Goal: Task Accomplishment & Management: Manage account settings

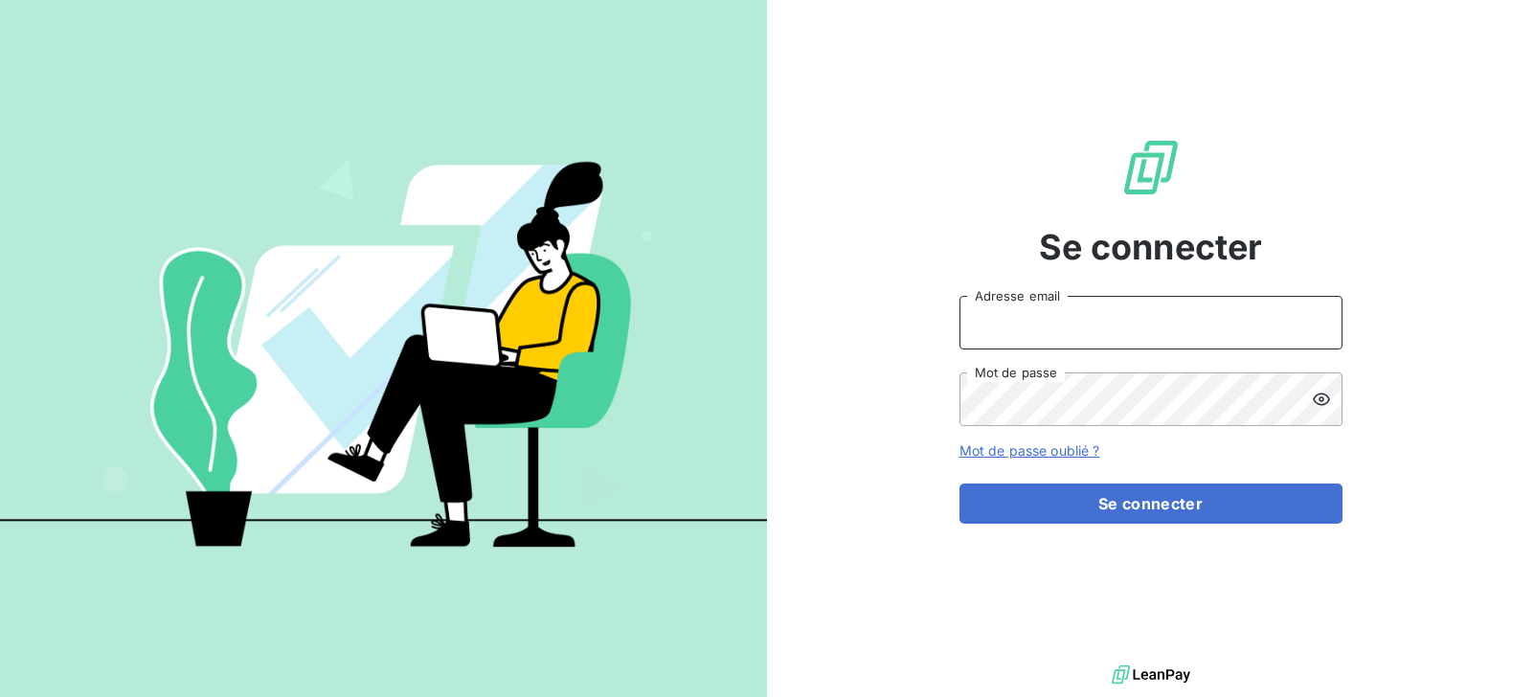
click at [1154, 317] on input "Adresse email" at bounding box center [1150, 323] width 383 height 54
click at [959, 484] on button "Se connecter" at bounding box center [1150, 504] width 383 height 40
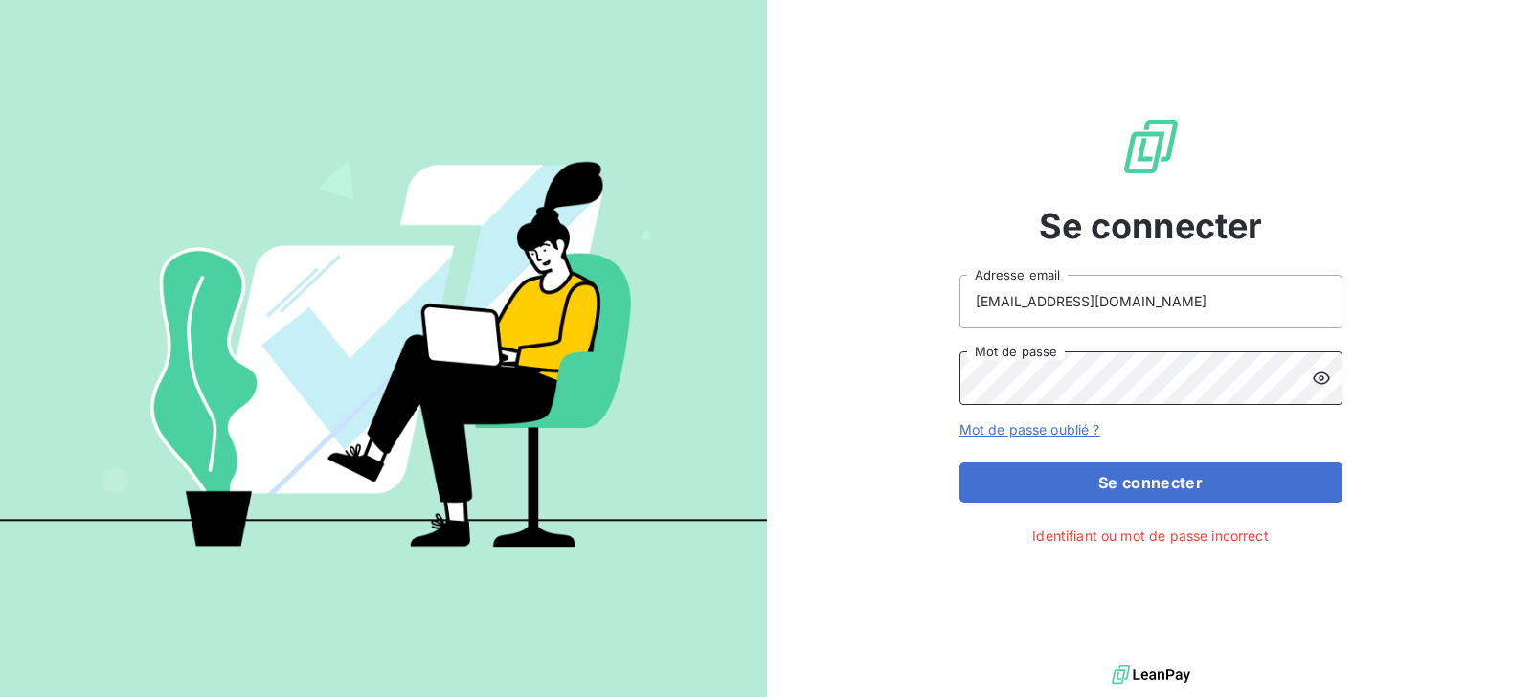
click at [959, 462] on button "Se connecter" at bounding box center [1150, 482] width 383 height 40
click at [1327, 375] on icon at bounding box center [1321, 378] width 17 height 12
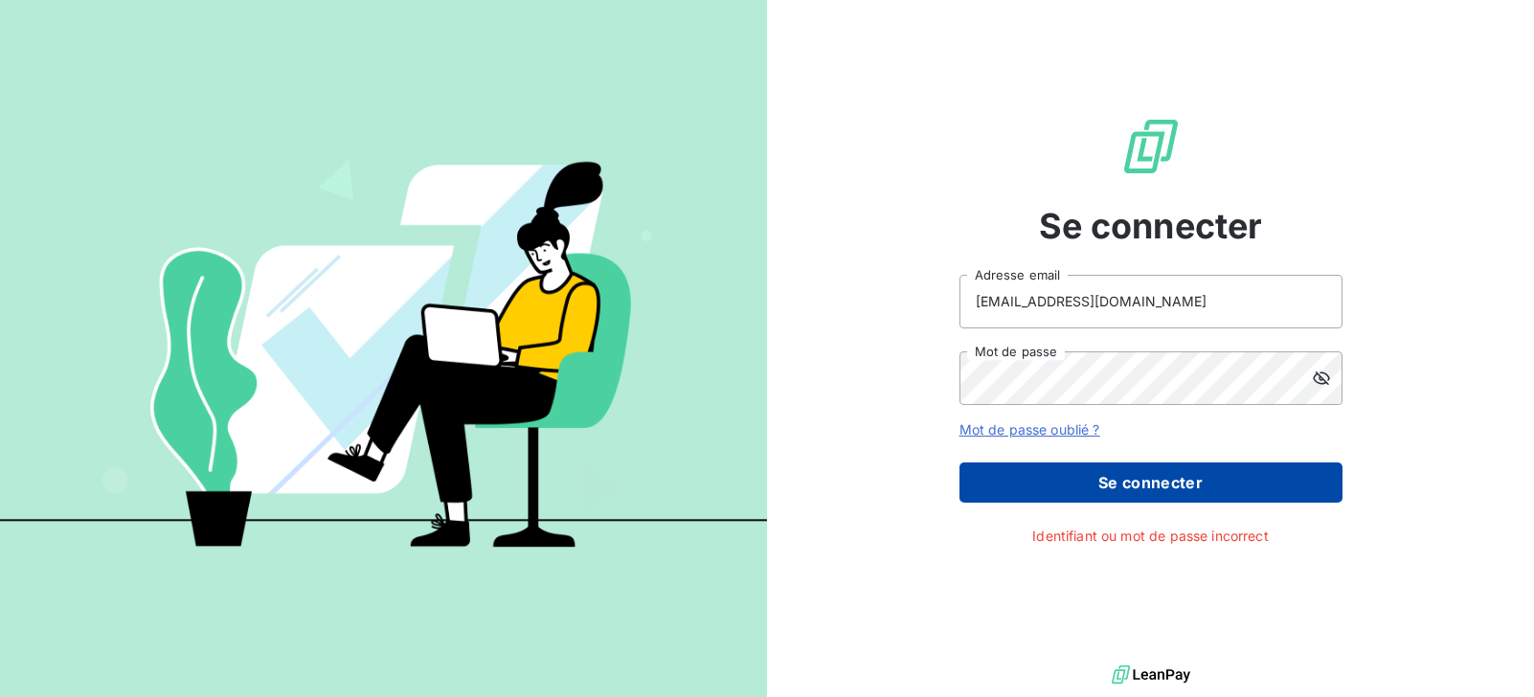
click at [1184, 477] on button "Se connecter" at bounding box center [1150, 482] width 383 height 40
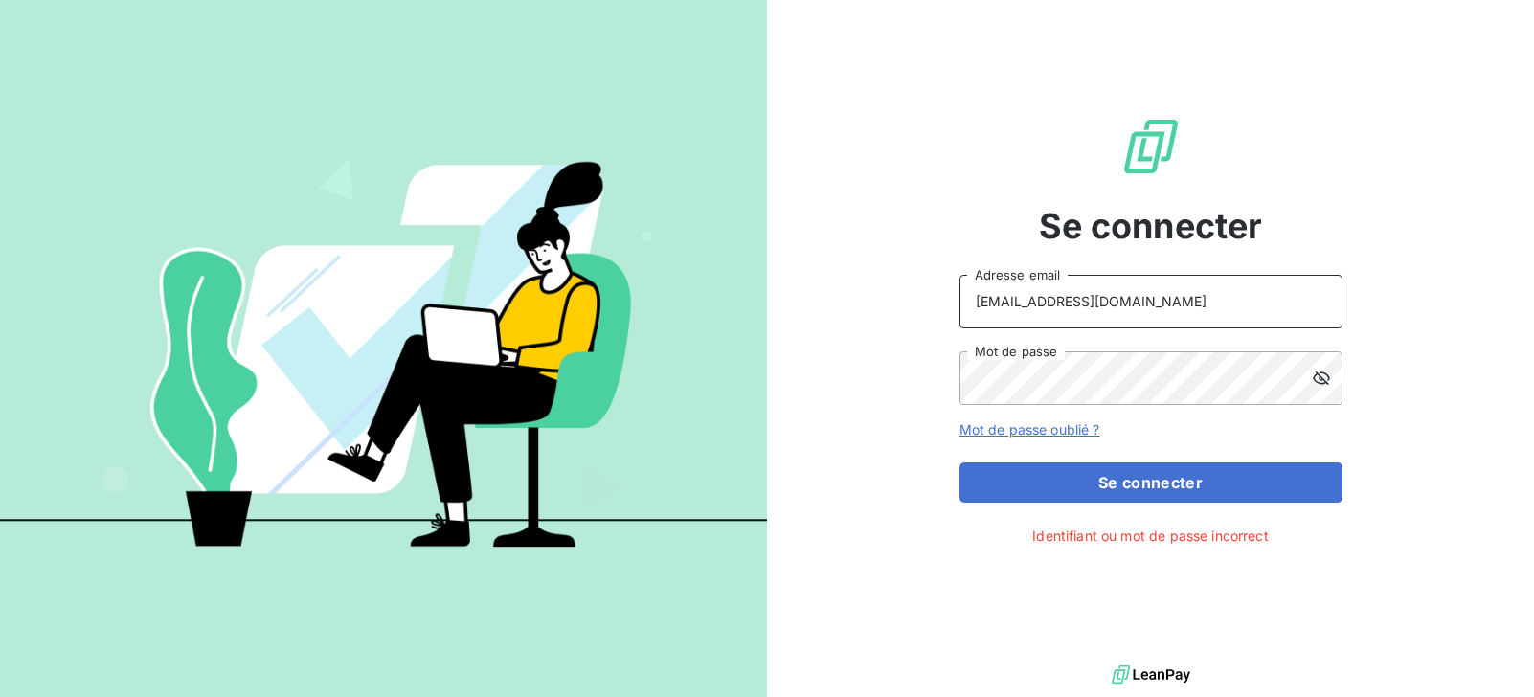
click at [1159, 316] on input "[EMAIL_ADDRESS][DOMAIN_NAME]" at bounding box center [1150, 302] width 383 height 54
type input "[EMAIL_ADDRESS][DOMAIN_NAME]"
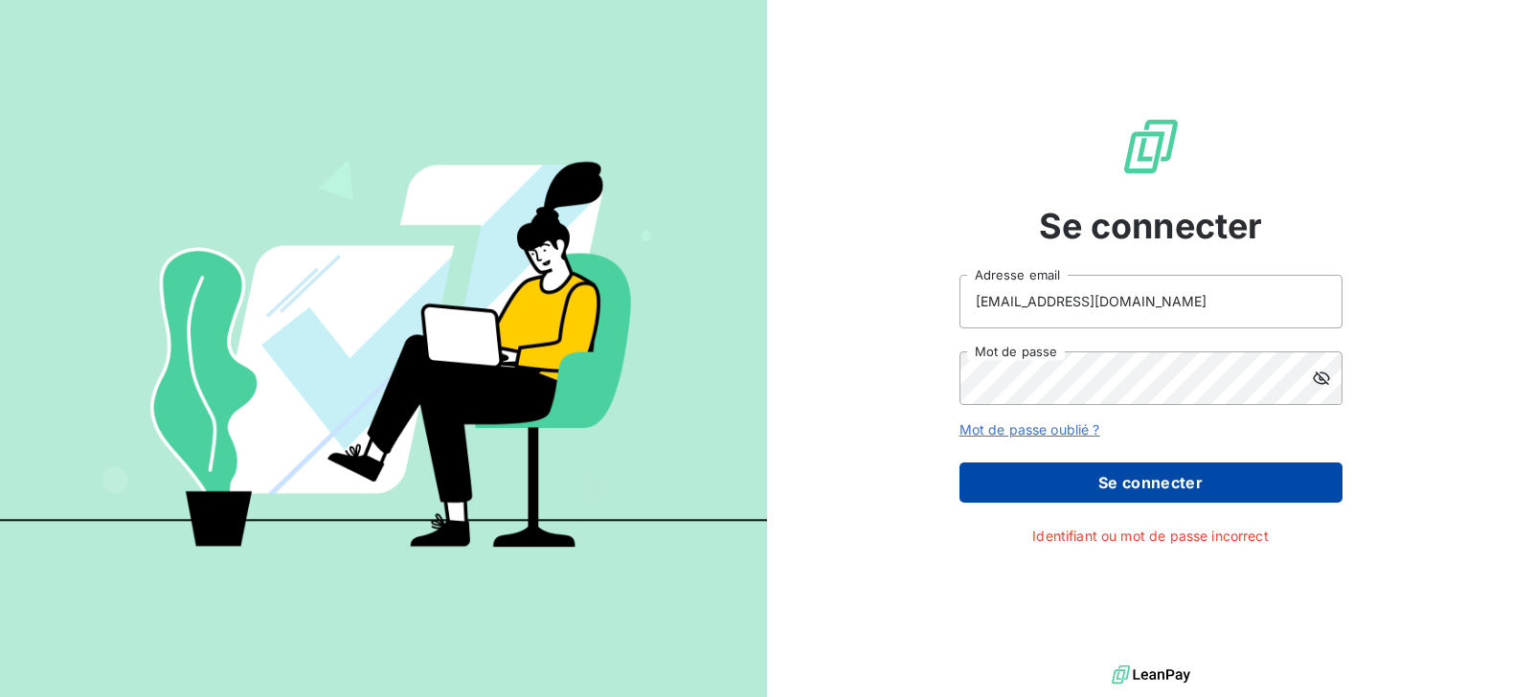
click at [1159, 480] on button "Se connecter" at bounding box center [1150, 482] width 383 height 40
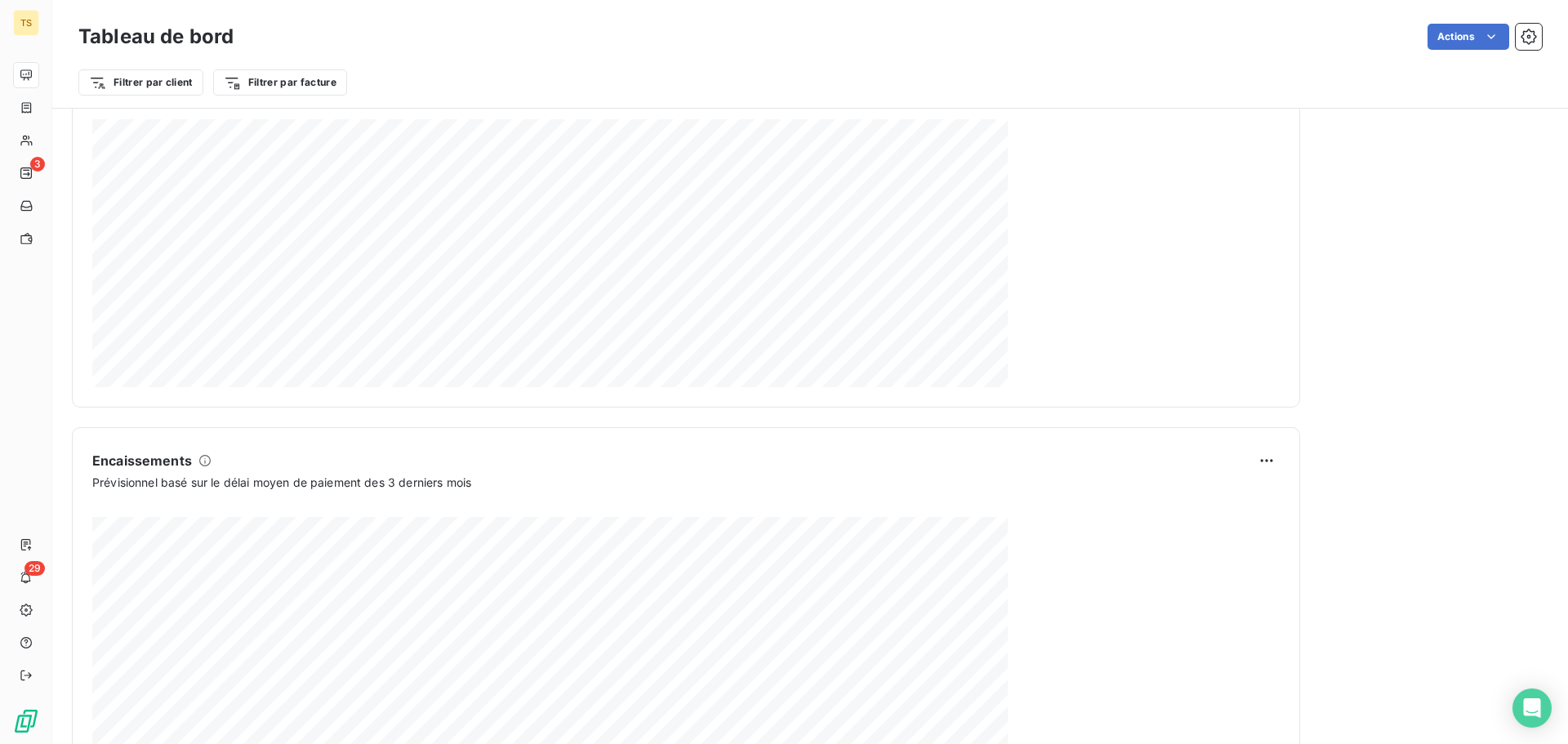
scroll to position [848, 0]
